Goal: Book appointment/travel/reservation

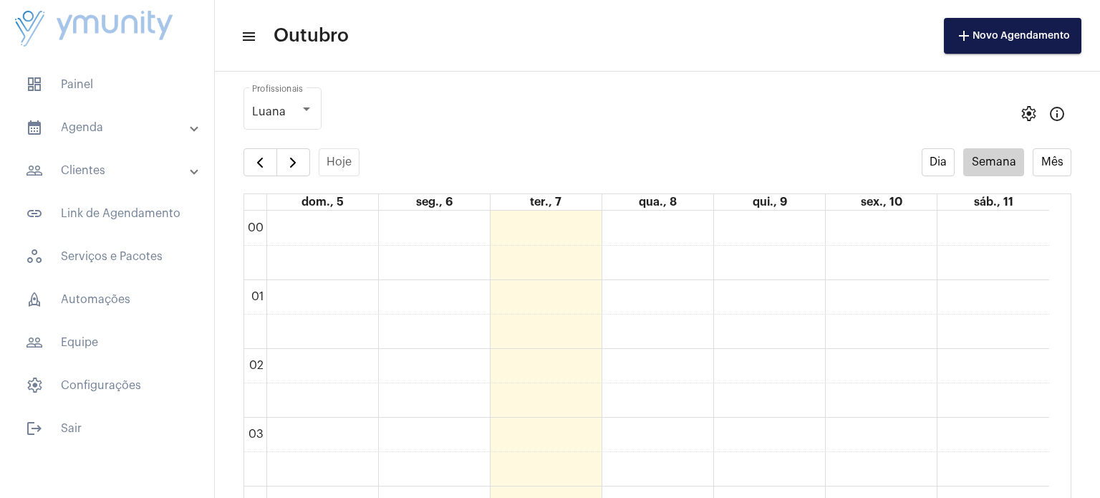
scroll to position [412, 0]
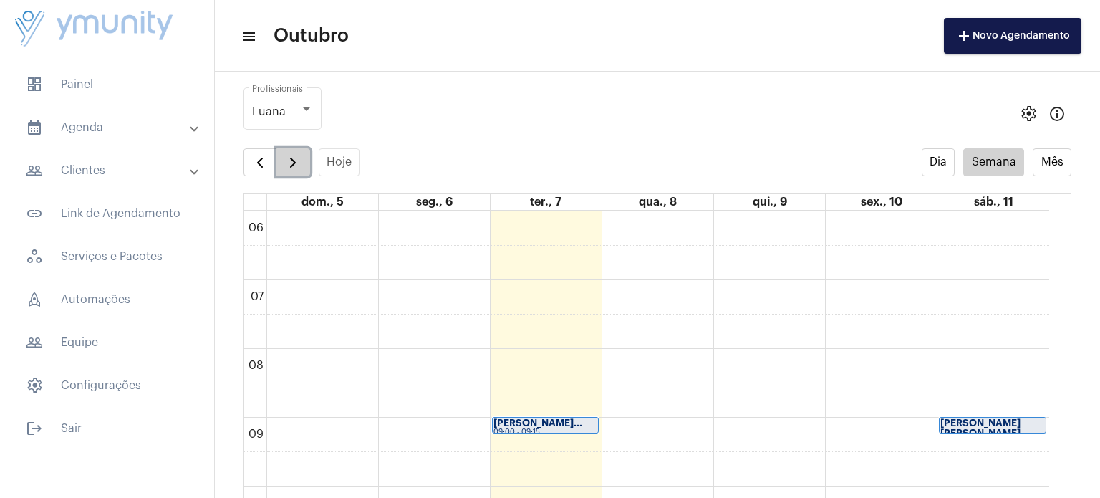
click at [299, 172] on button "button" at bounding box center [293, 162] width 34 height 29
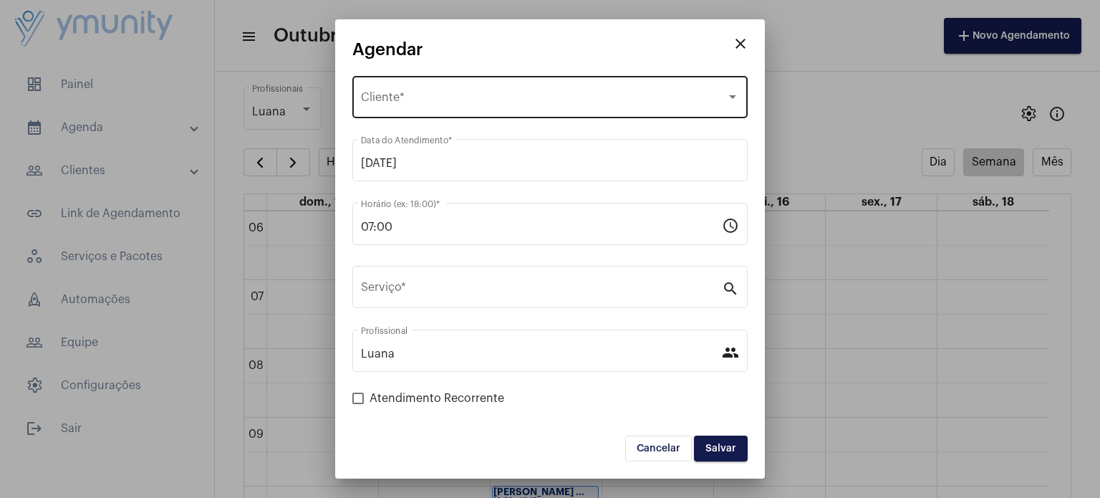
click at [494, 102] on div "Selecione o Cliente" at bounding box center [543, 100] width 365 height 13
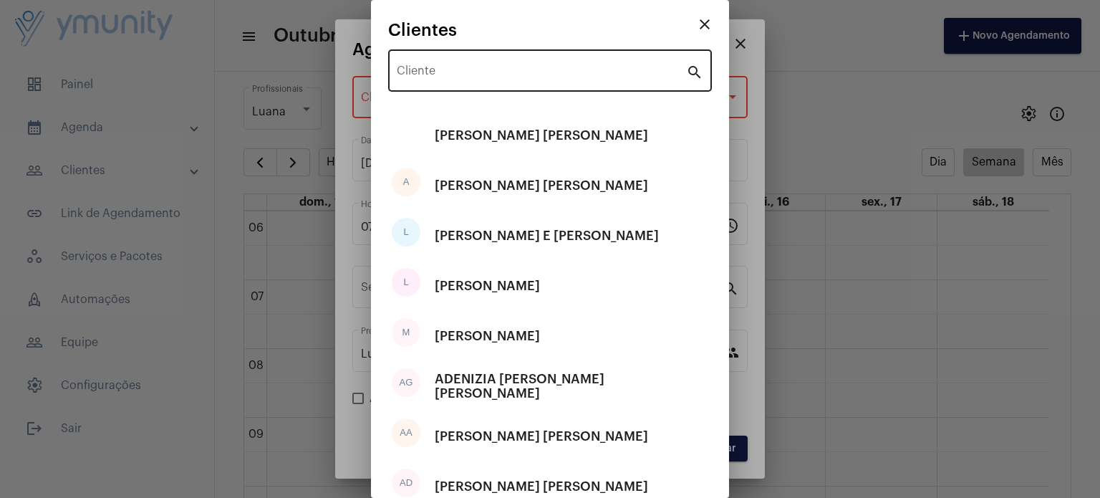
click at [472, 80] on div "Cliente" at bounding box center [541, 69] width 289 height 45
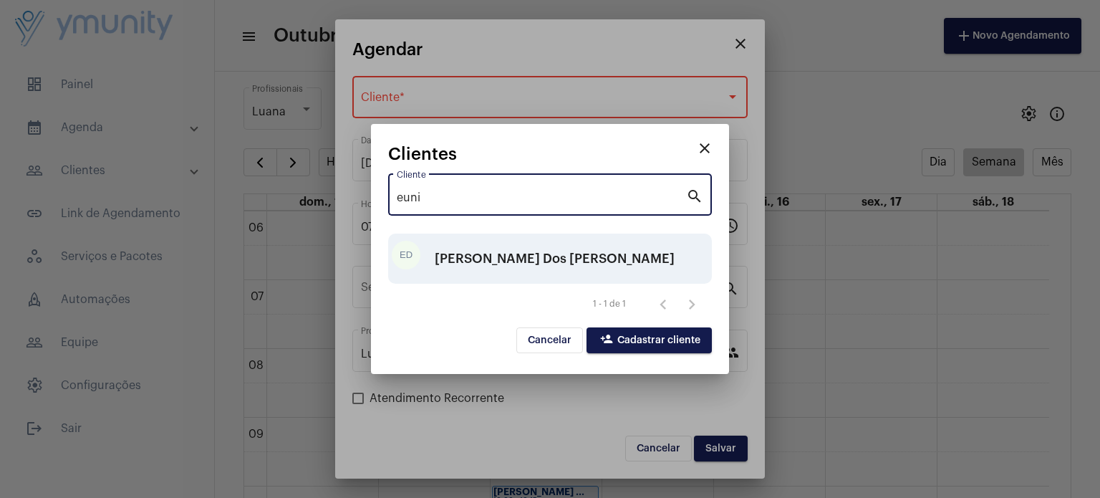
type input "euni"
click at [521, 258] on div "[PERSON_NAME] Dos [PERSON_NAME]" at bounding box center [555, 258] width 240 height 43
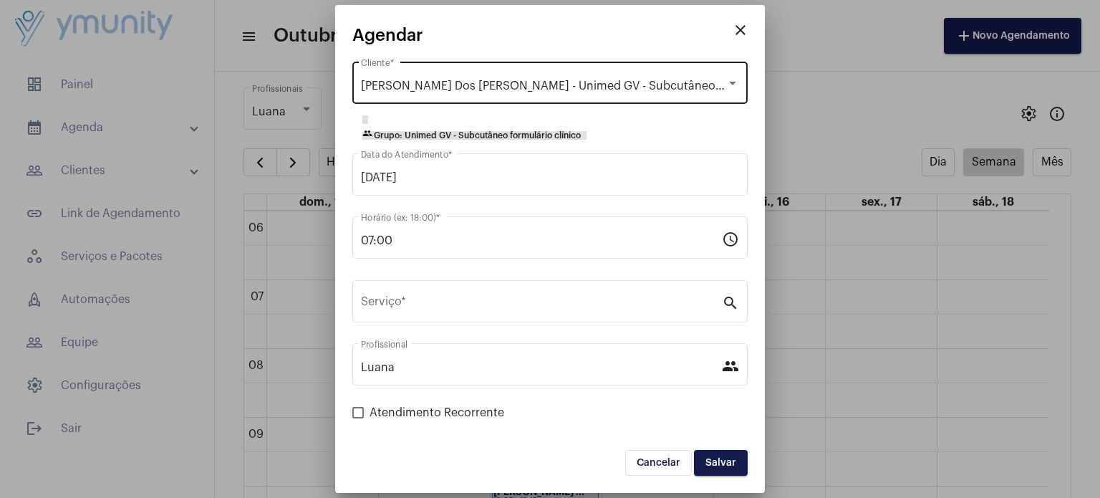
click at [670, 72] on div "[PERSON_NAME] Dos [PERSON_NAME] - Unimed GV - Subcutâneo formulário clínico Cli…" at bounding box center [550, 81] width 378 height 45
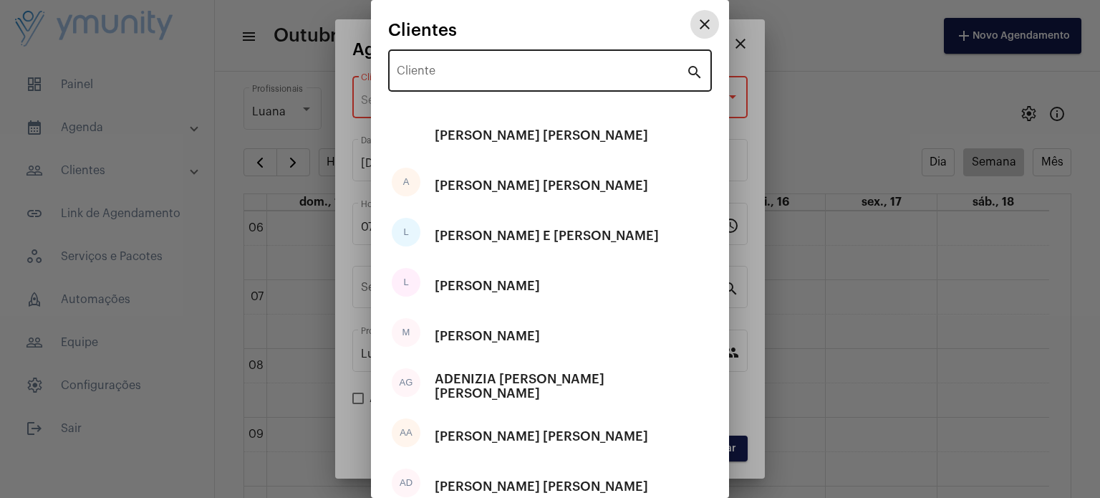
click at [606, 77] on input "Cliente" at bounding box center [541, 73] width 289 height 13
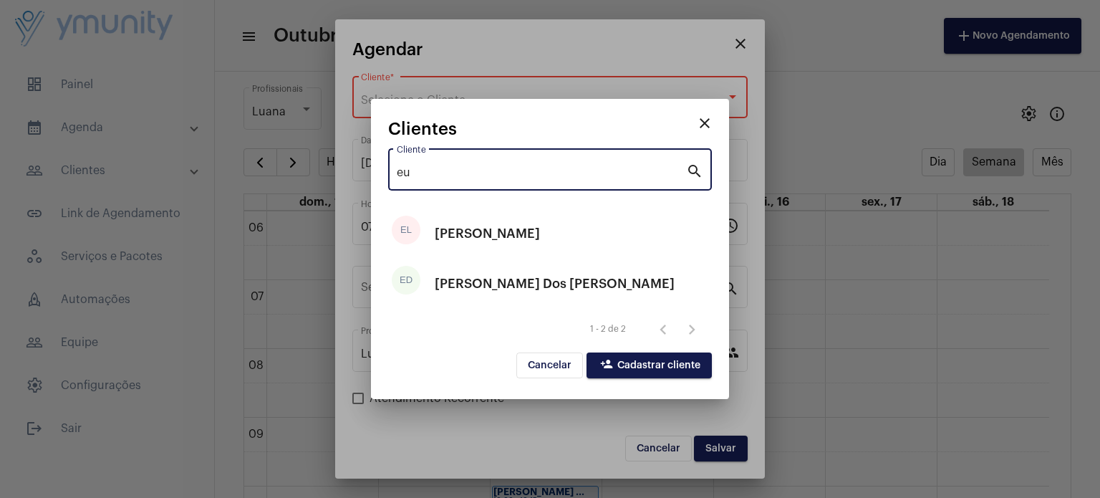
type input "eu"
click at [672, 360] on span "person_add Cadastrar cliente" at bounding box center [649, 365] width 102 height 10
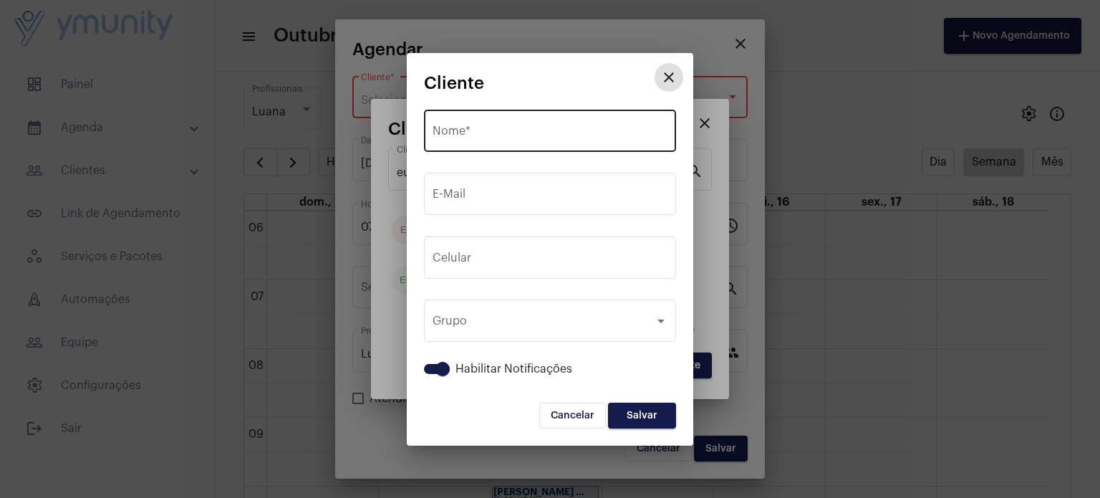
click at [508, 130] on input "Nome *" at bounding box center [549, 133] width 235 height 13
paste input "[PERSON_NAME] Dos [PERSON_NAME]"
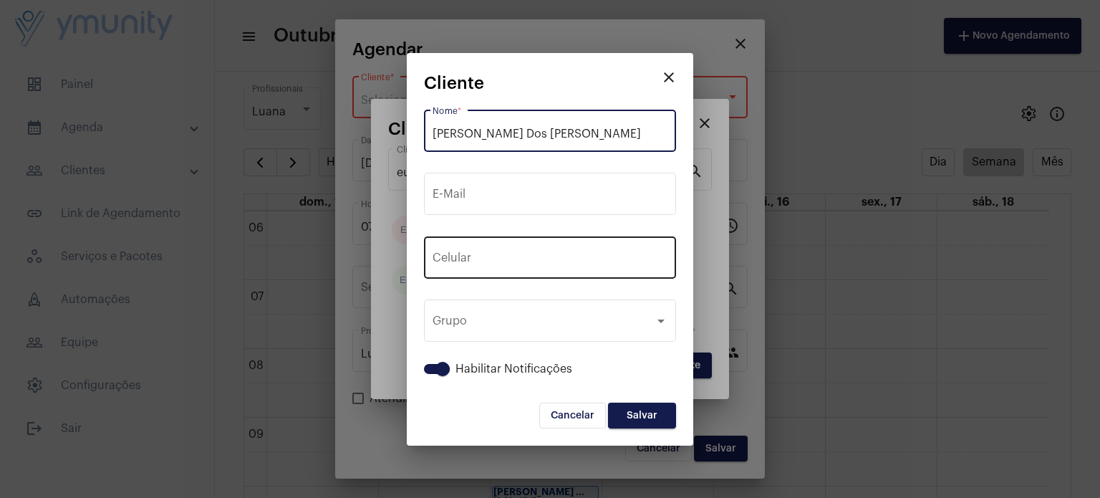
type input "[PERSON_NAME] Dos [PERSON_NAME]"
click at [533, 255] on input "tel" at bounding box center [549, 260] width 235 height 13
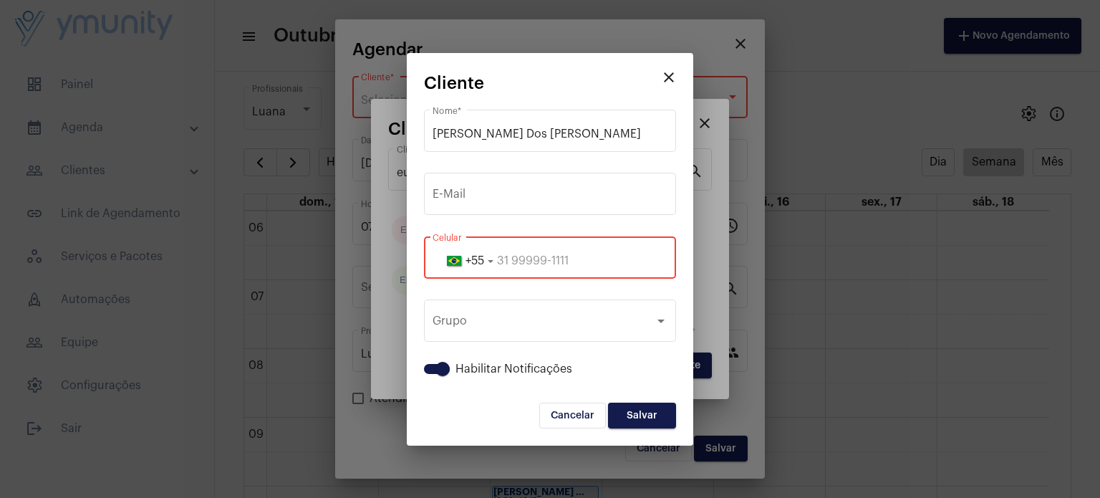
click at [562, 260] on input "tel" at bounding box center [549, 260] width 235 height 13
paste input "33984010286"
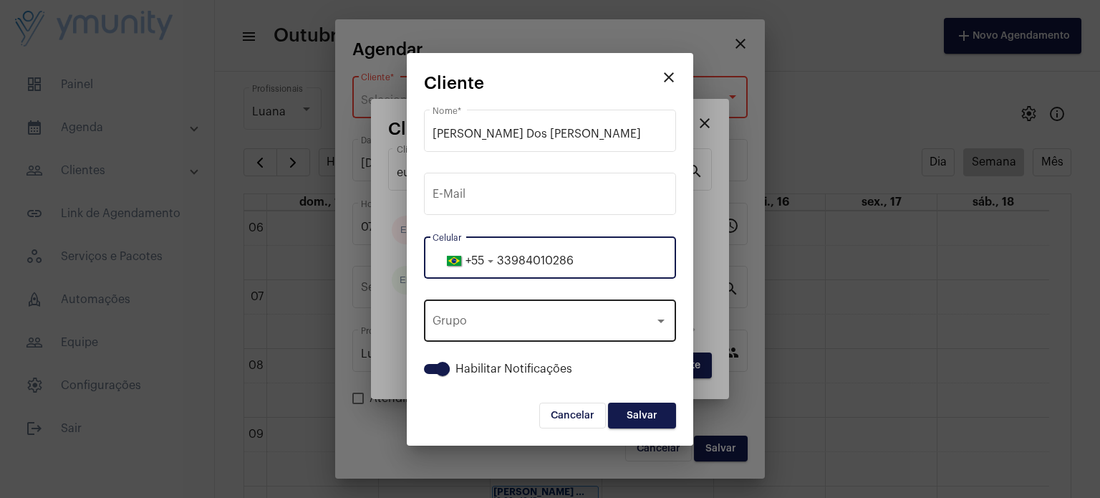
type input "33984010286"
click at [616, 327] on div "Grupo" at bounding box center [543, 323] width 222 height 13
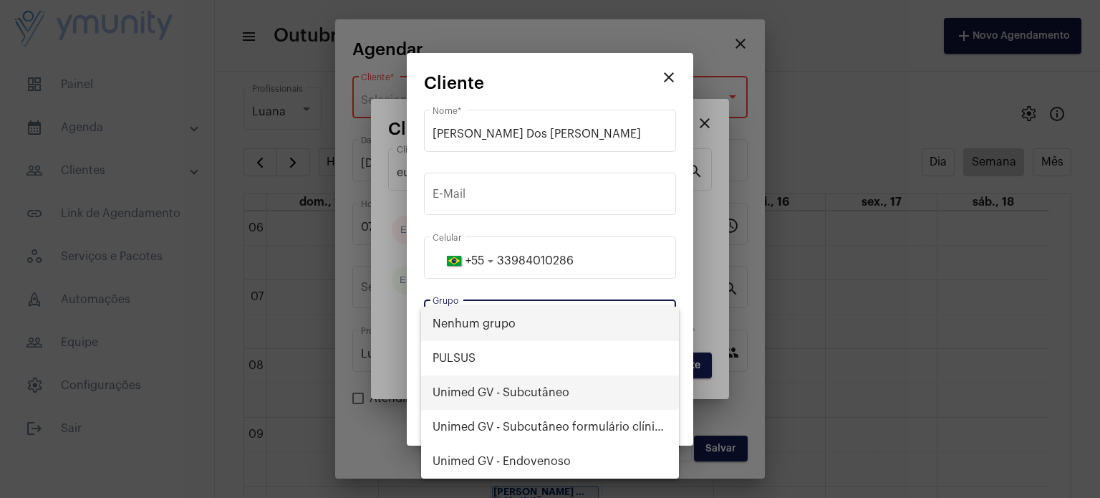
click at [543, 380] on span "Unimed GV - Subcutâneo" at bounding box center [549, 392] width 235 height 34
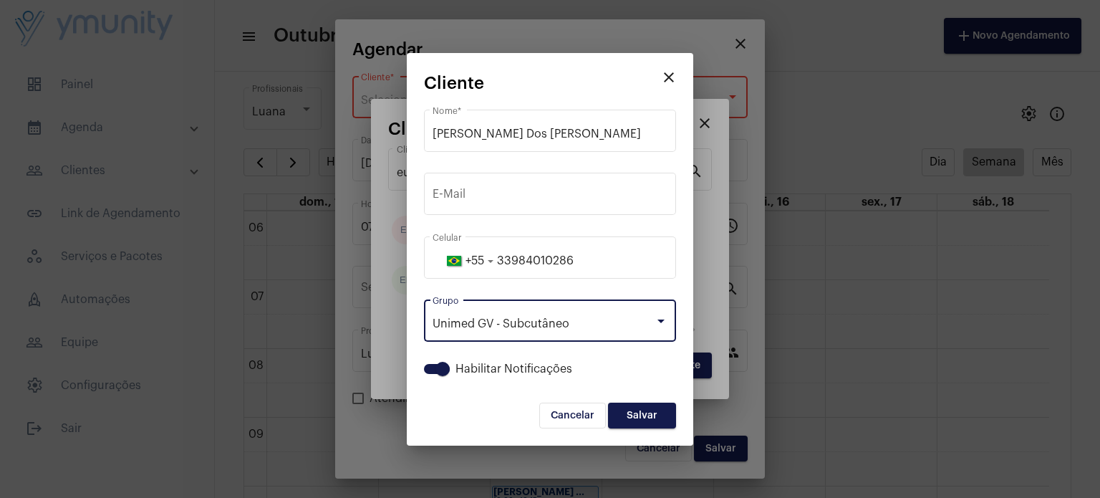
click at [635, 413] on span "Salvar" at bounding box center [641, 415] width 31 height 10
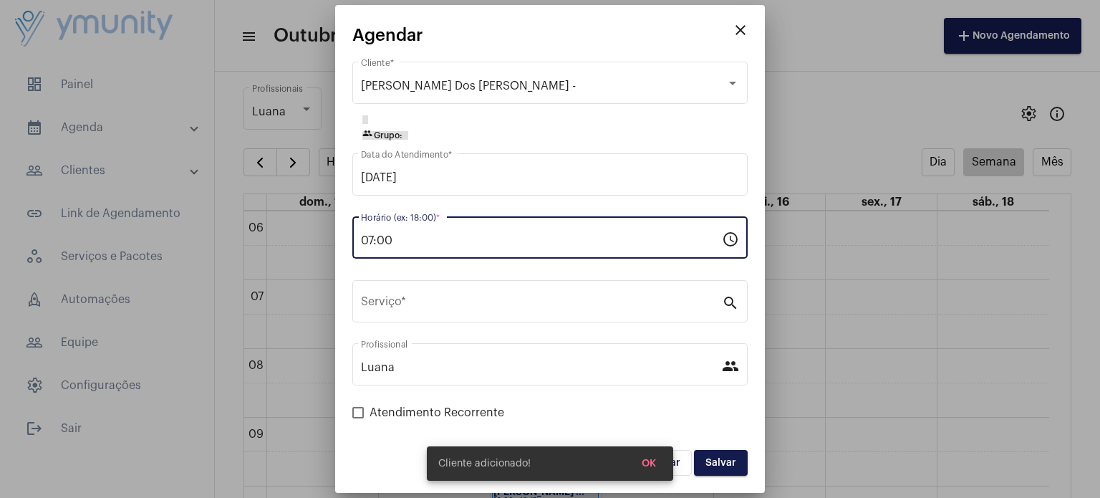
drag, startPoint x: 407, startPoint y: 243, endPoint x: 272, endPoint y: 247, distance: 135.4
click at [272, 247] on div "close Agendar [PERSON_NAME] Dos [PERSON_NAME] - Cliente * group Grupo: [DATE] D…" at bounding box center [550, 249] width 1100 height 498
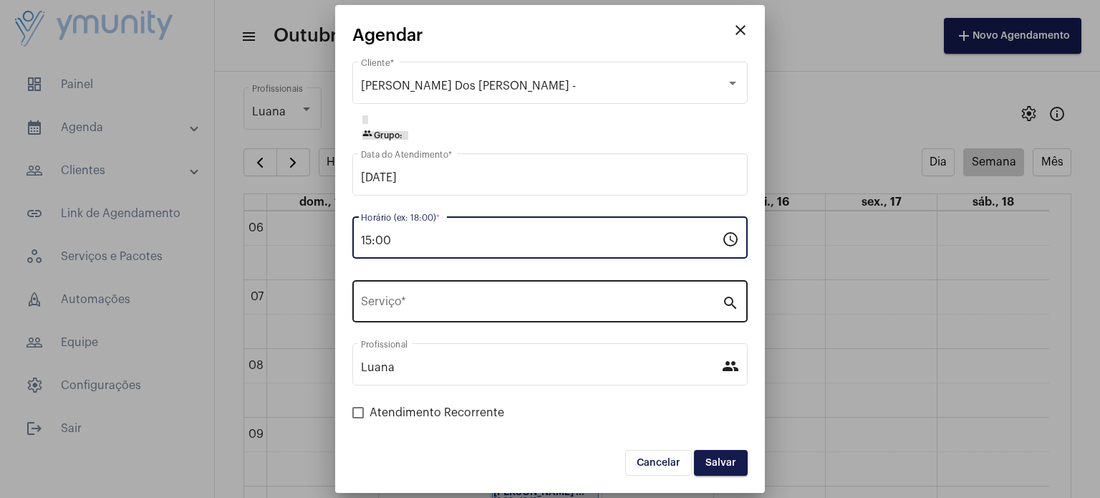
type input "15:00"
click at [437, 311] on div "Serviço *" at bounding box center [541, 299] width 361 height 45
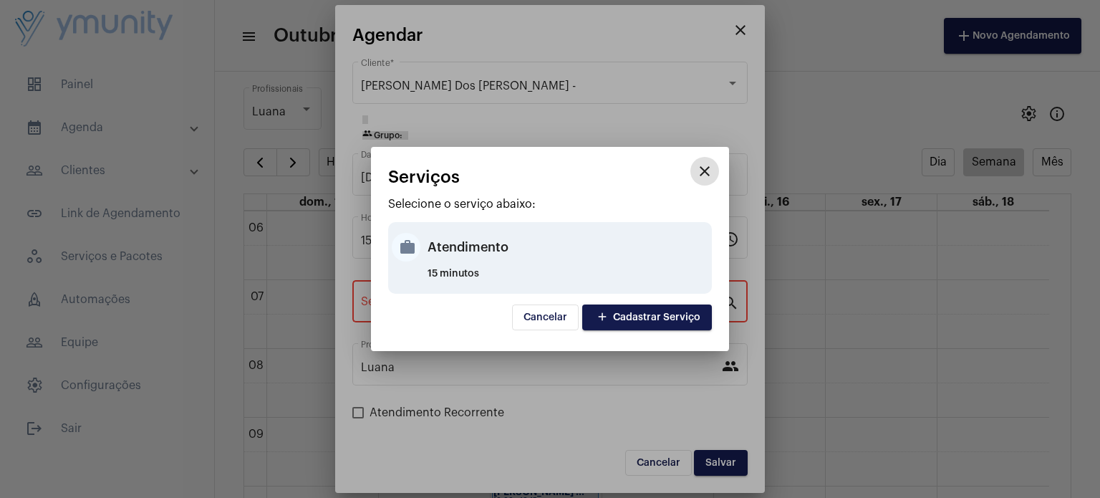
click at [450, 246] on div "Atendimento" at bounding box center [567, 247] width 281 height 43
type input "Atendimento"
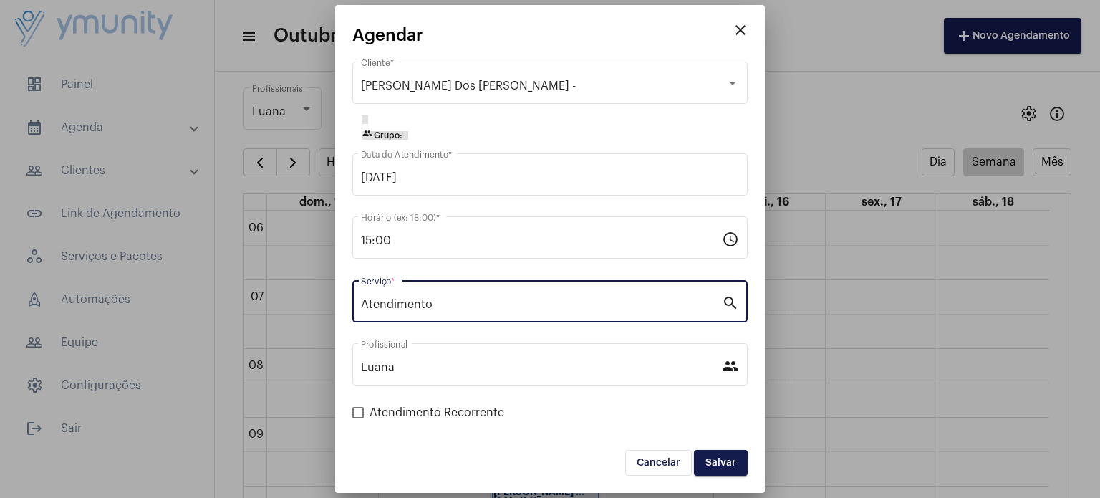
click at [727, 460] on span "Salvar" at bounding box center [720, 462] width 31 height 10
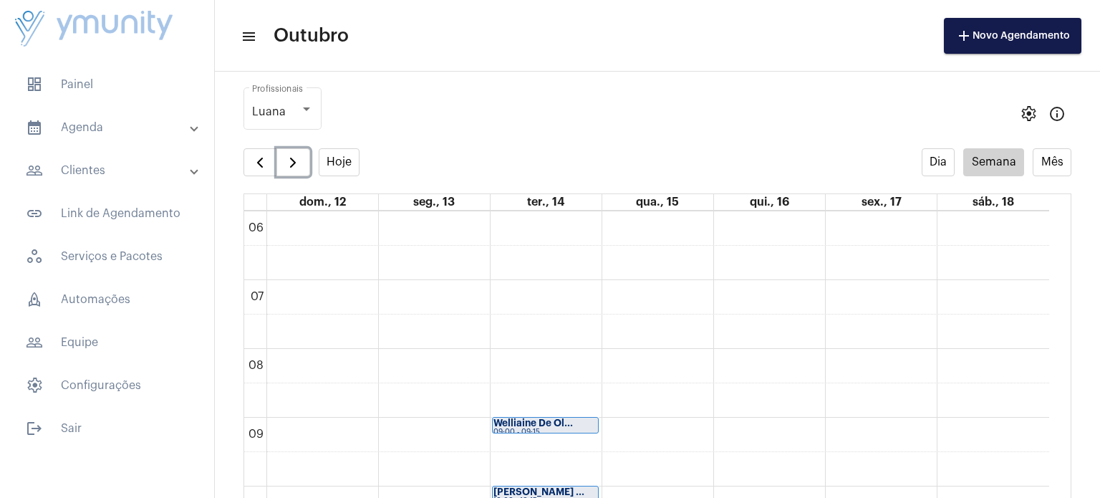
click at [584, 424] on div "Welliaine De Ol..." at bounding box center [545, 423] width 104 height 10
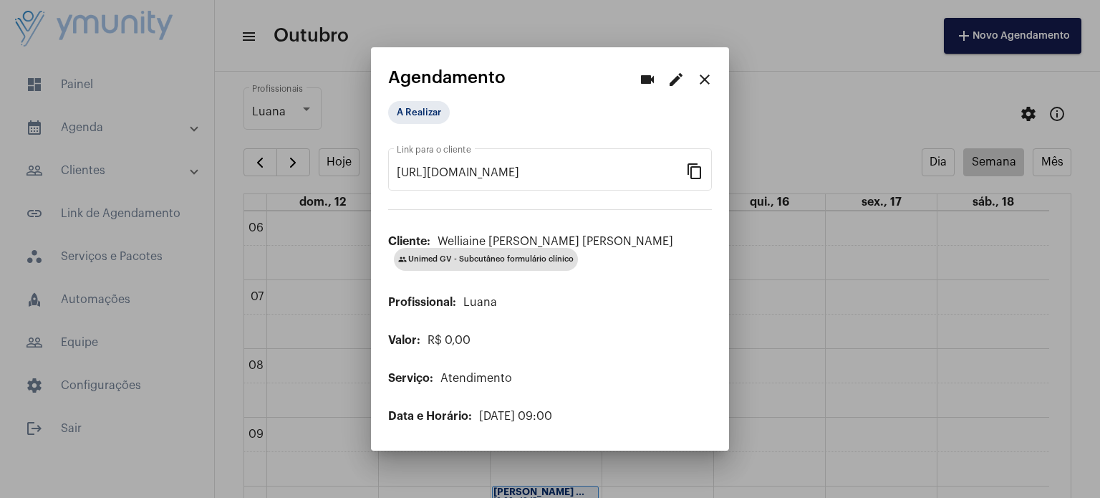
click at [848, 329] on div at bounding box center [550, 249] width 1100 height 498
